Goal: Task Accomplishment & Management: Manage account settings

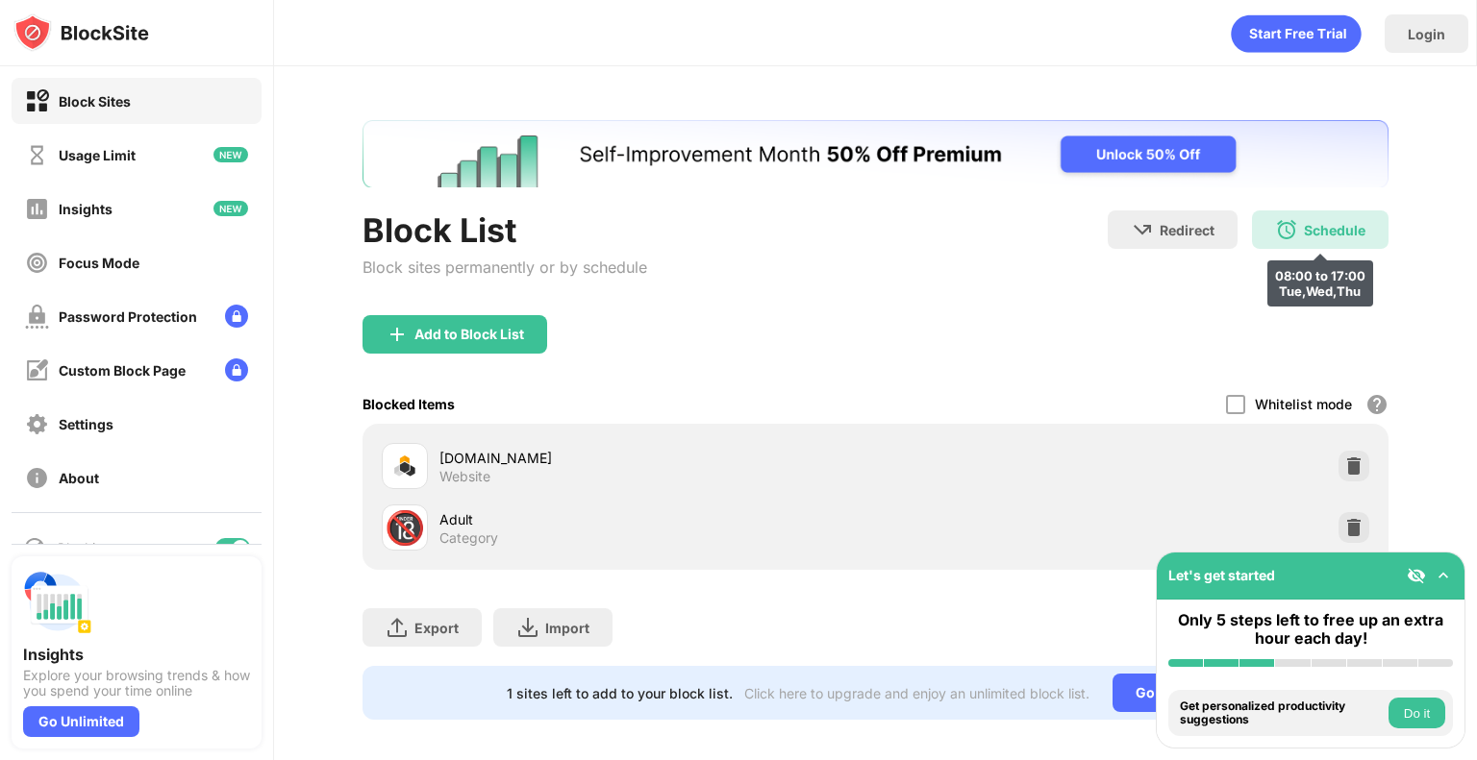
click at [1303, 225] on div "Schedule" at bounding box center [1334, 230] width 62 height 16
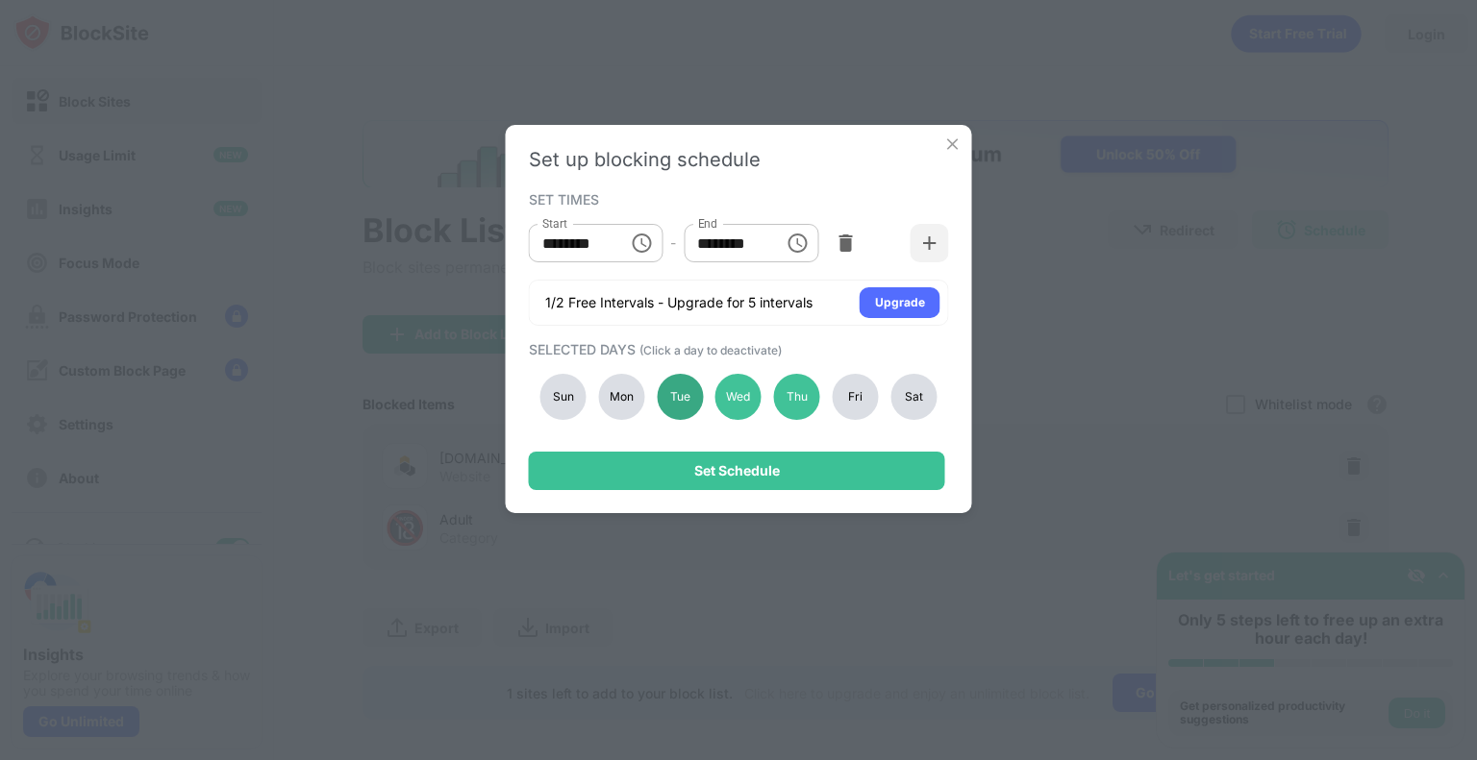
click at [689, 407] on div "Tue" at bounding box center [680, 397] width 46 height 46
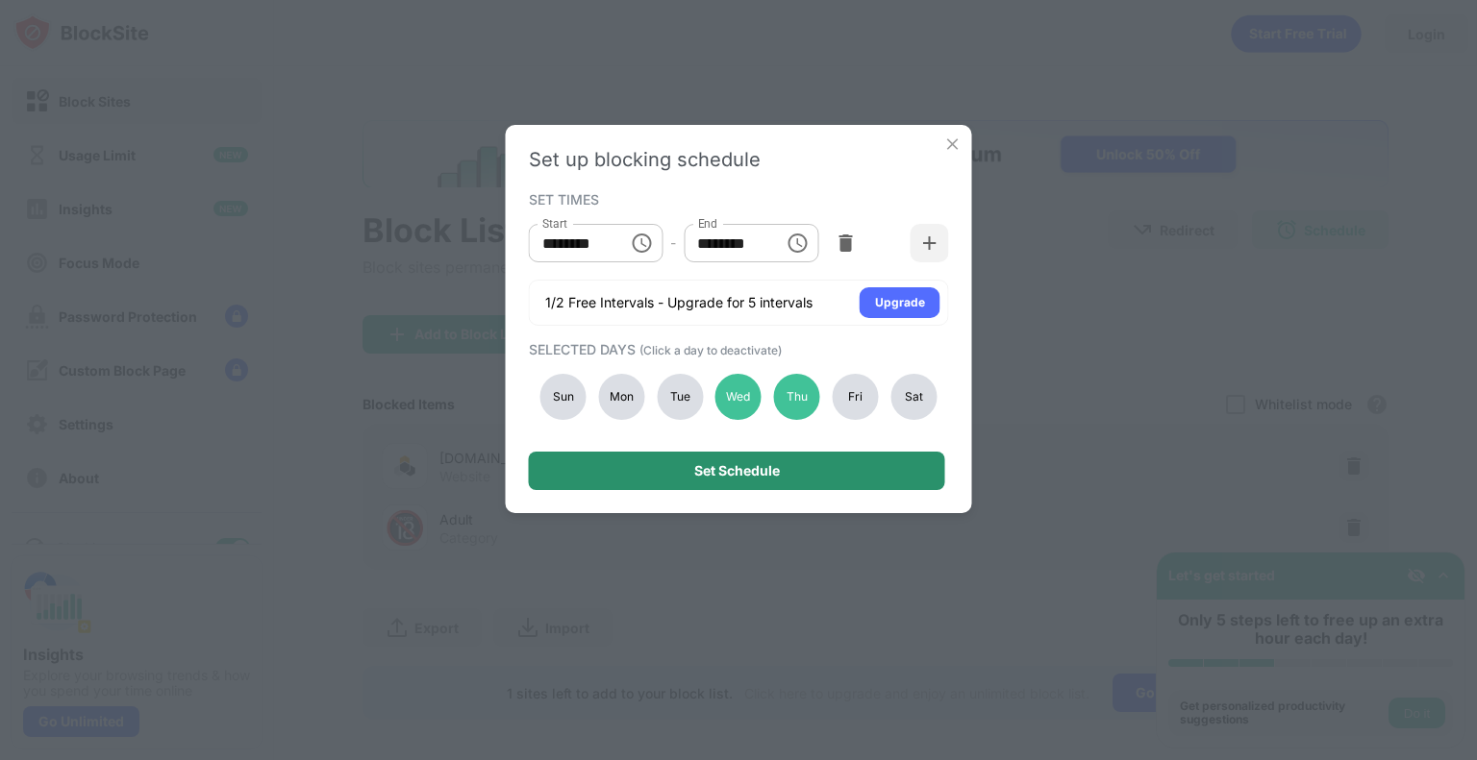
click at [745, 460] on div "Set Schedule" at bounding box center [737, 471] width 416 height 38
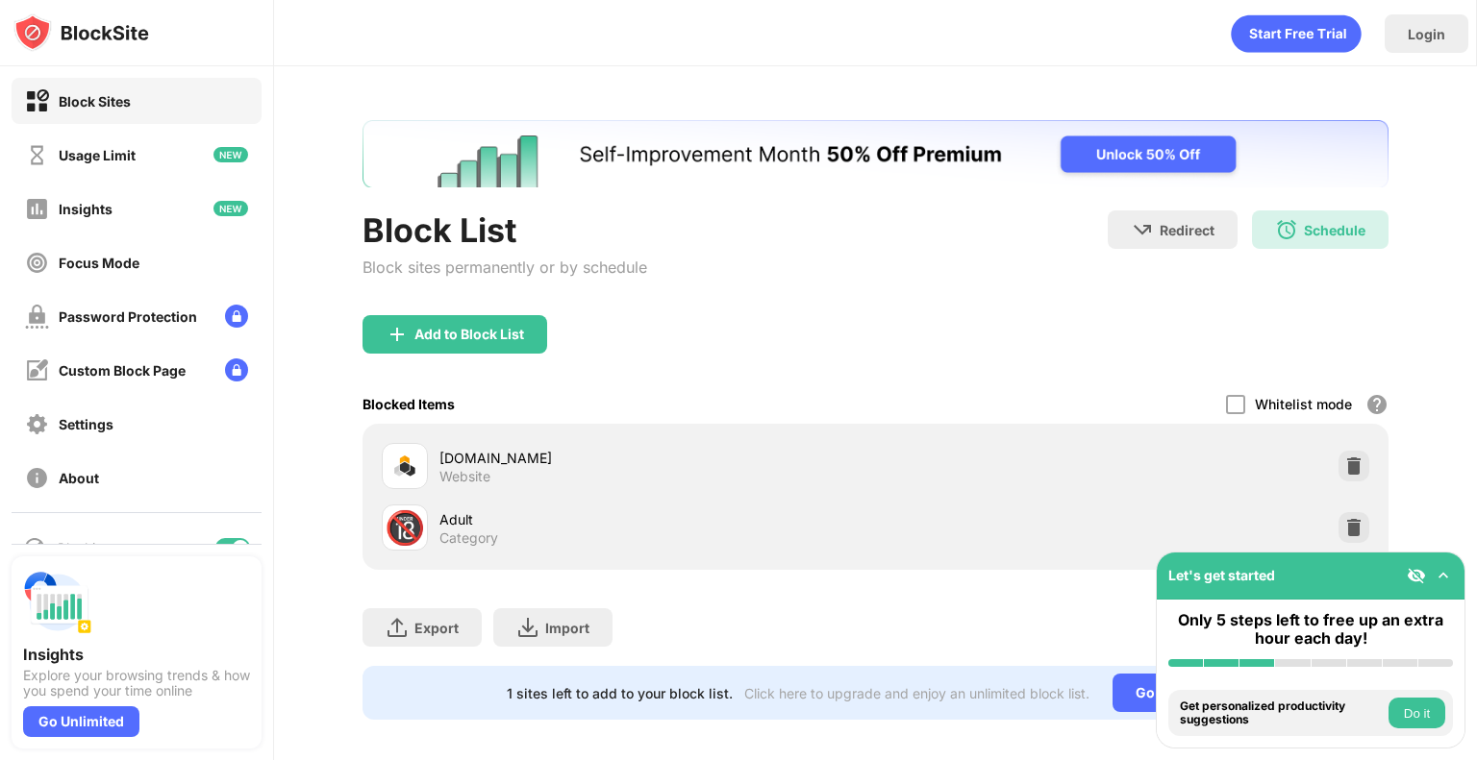
click at [1450, 575] on img at bounding box center [1442, 575] width 19 height 19
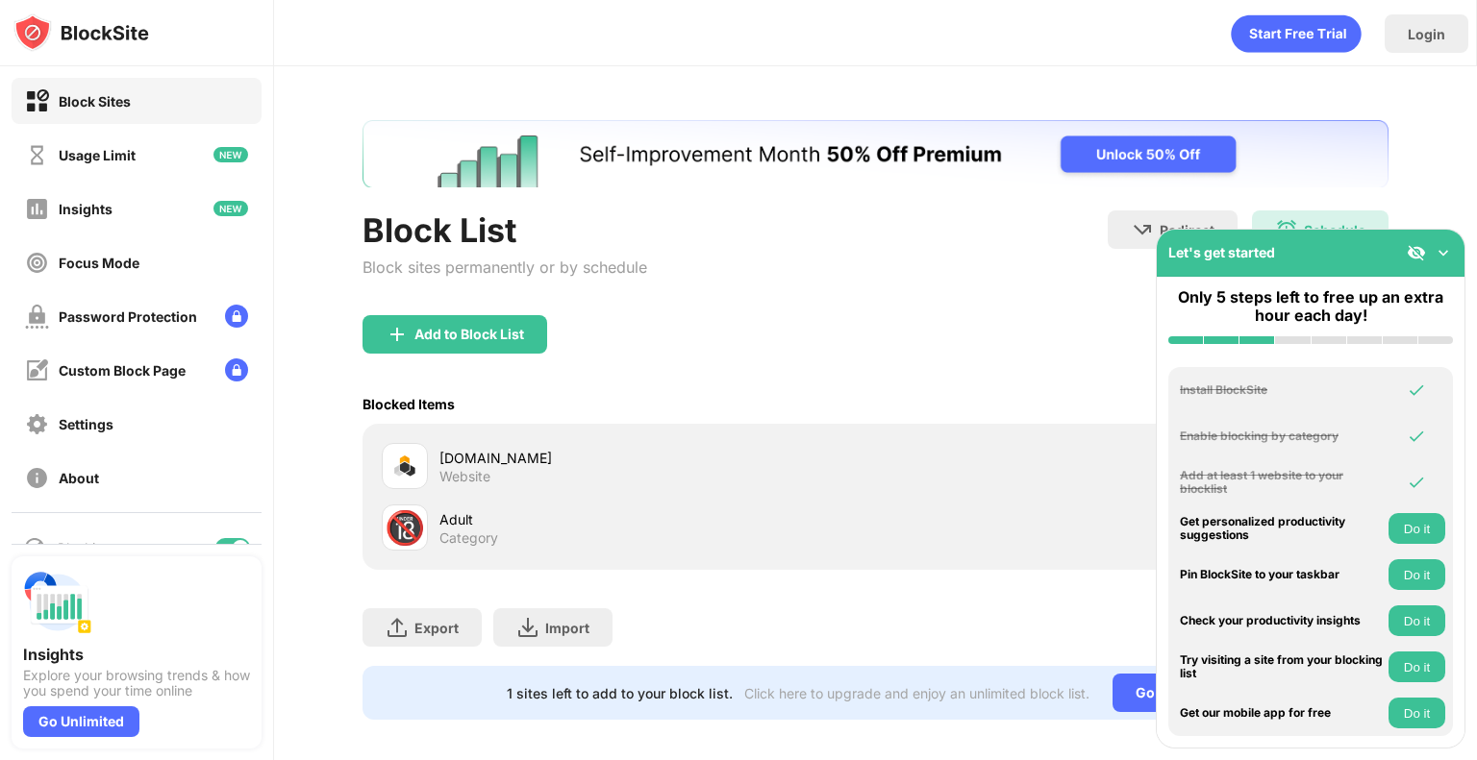
click at [1434, 248] on img at bounding box center [1442, 252] width 19 height 19
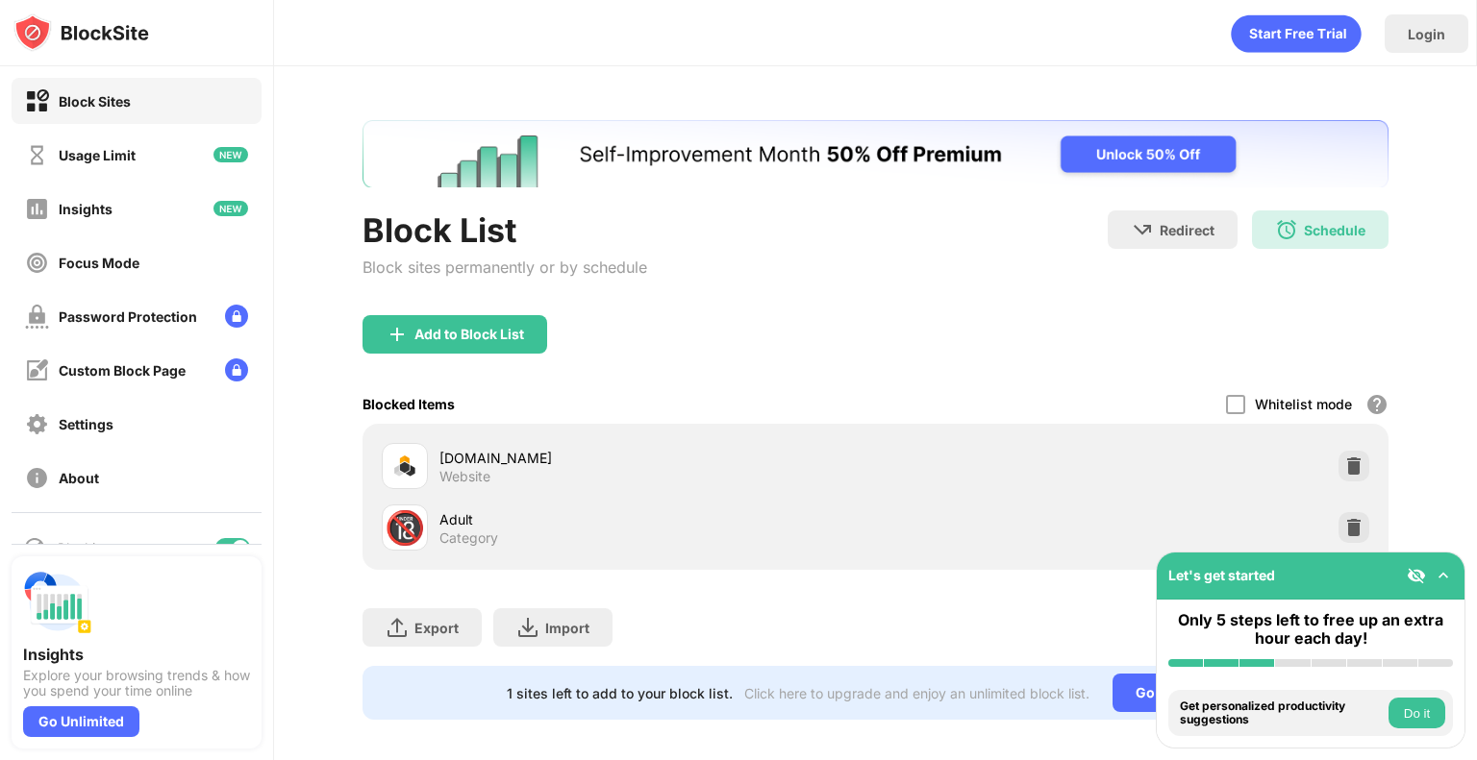
click at [1303, 231] on div "Schedule" at bounding box center [1334, 230] width 62 height 16
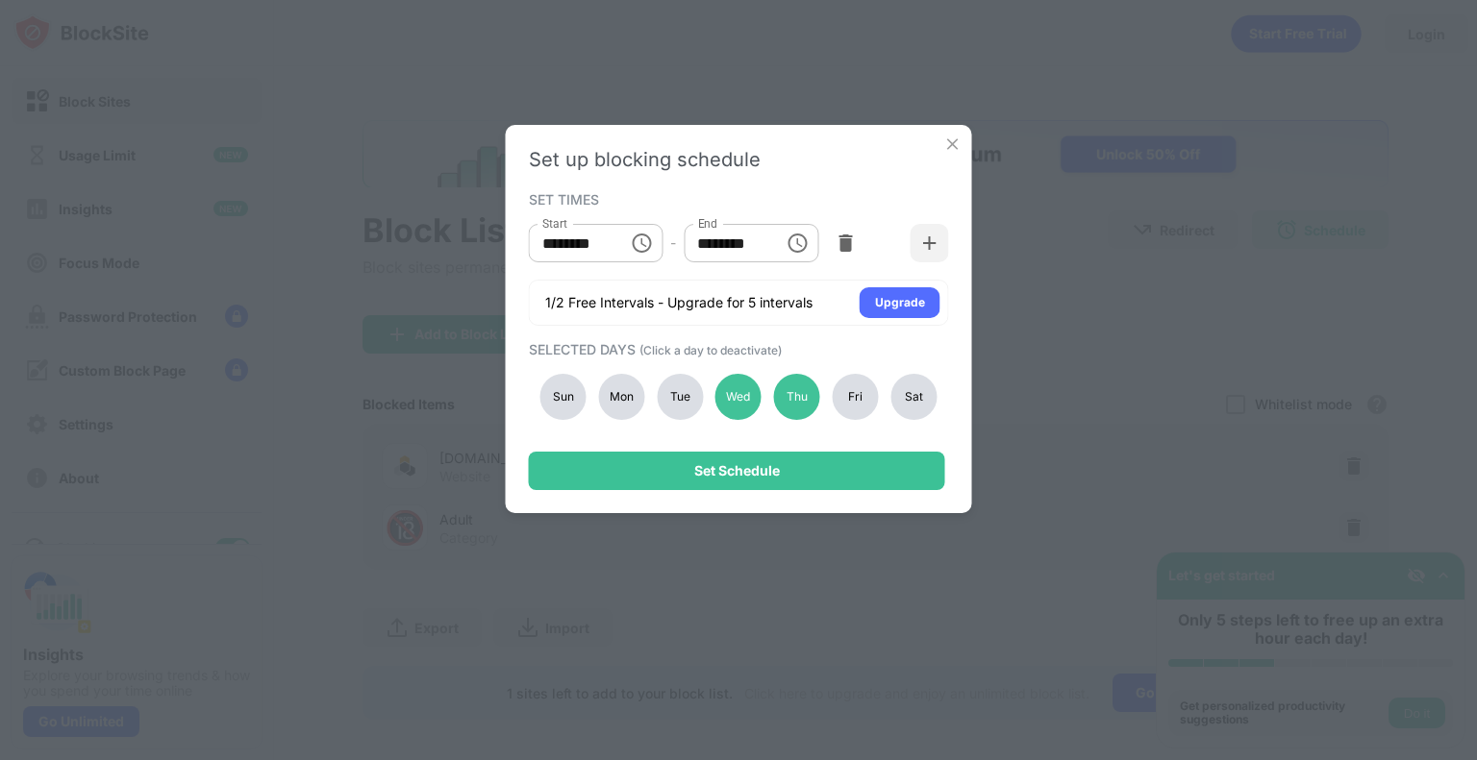
click at [667, 389] on div "Tue" at bounding box center [680, 397] width 46 height 46
click at [581, 378] on div "Sun Mon Tue Wed Thu Fri Sat" at bounding box center [739, 397] width 420 height 79
click at [620, 389] on div "Mon" at bounding box center [621, 397] width 46 height 46
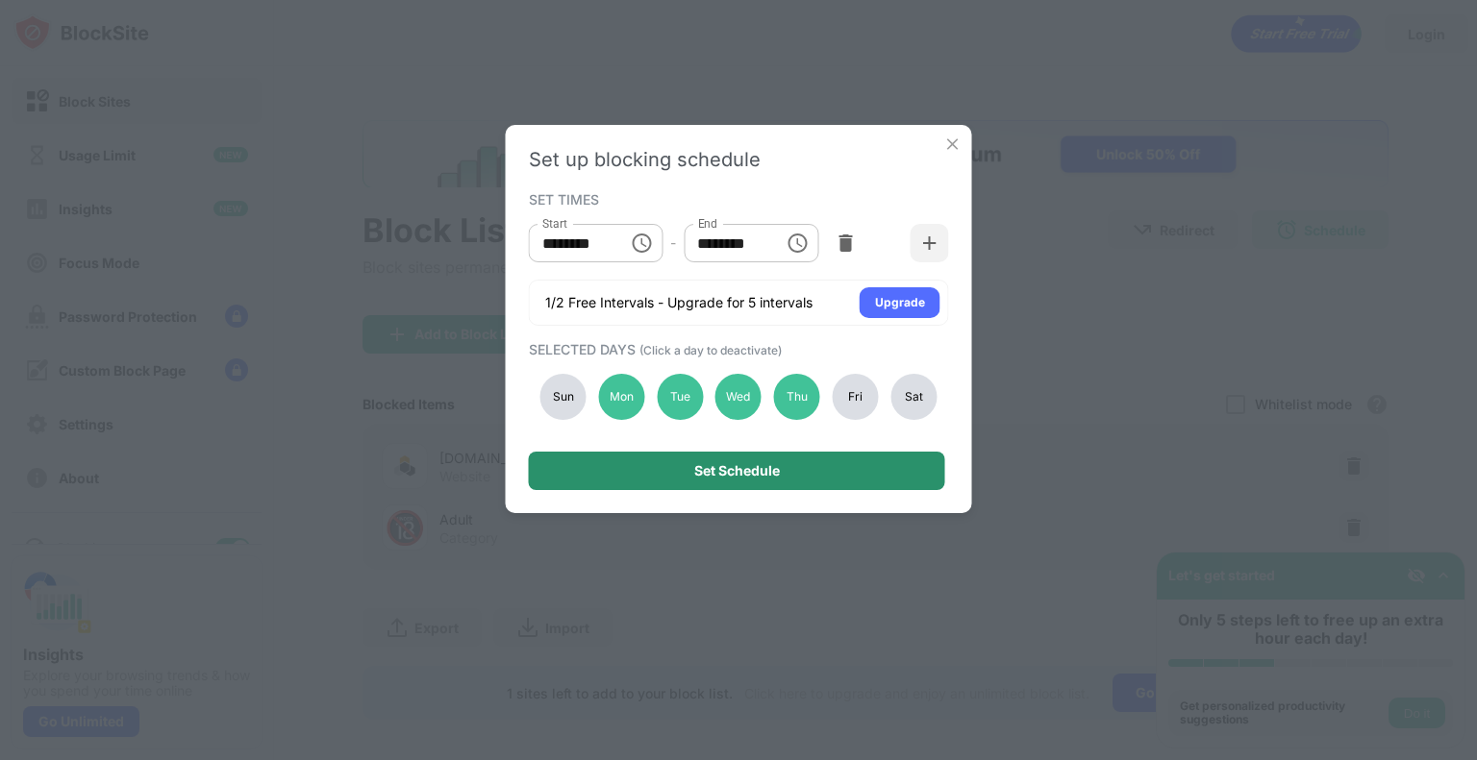
click at [692, 478] on div "Set Schedule" at bounding box center [737, 471] width 416 height 38
